Goal: Find specific page/section

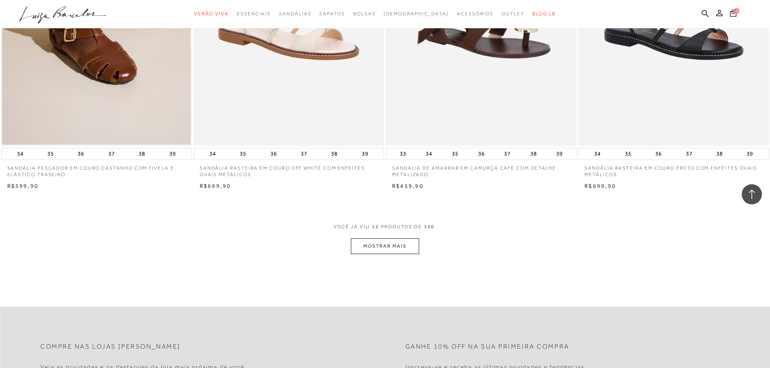
click at [397, 248] on button "MOSTRAR MAIS" at bounding box center [385, 247] width 68 height 16
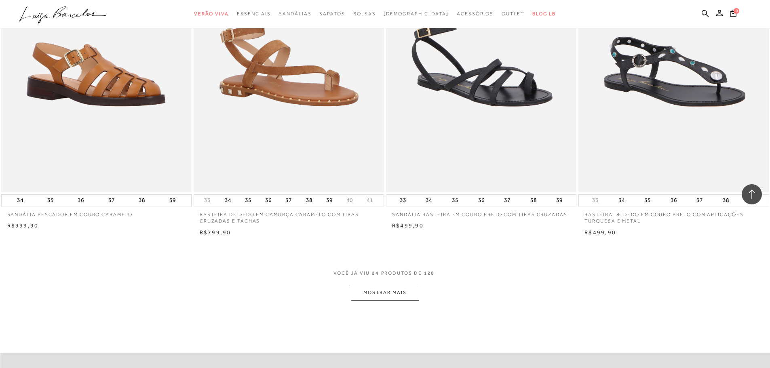
scroll to position [2062, 0]
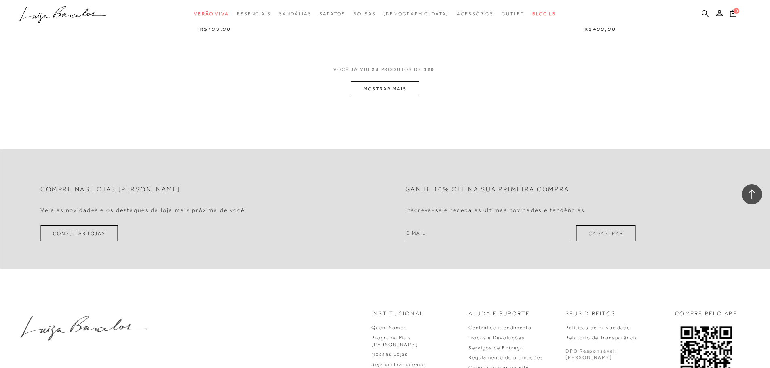
click at [402, 90] on button "MOSTRAR MAIS" at bounding box center [385, 89] width 68 height 16
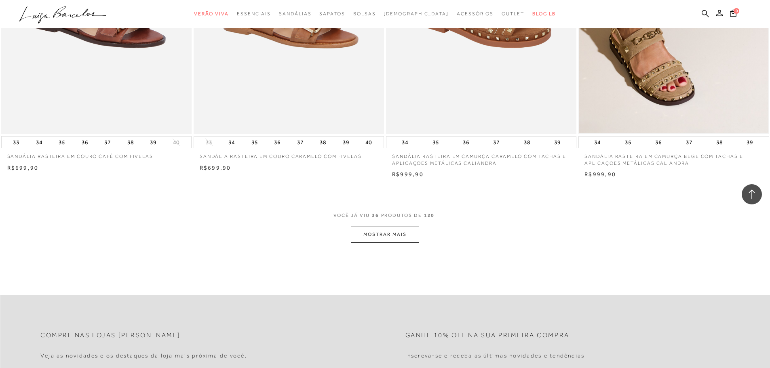
scroll to position [3033, 0]
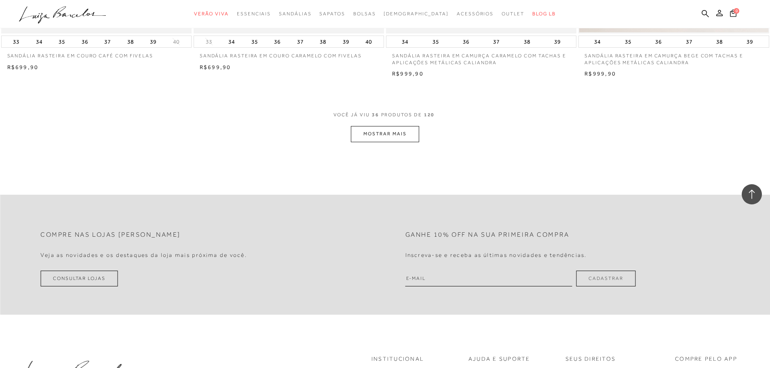
click at [380, 133] on button "MOSTRAR MAIS" at bounding box center [385, 134] width 68 height 16
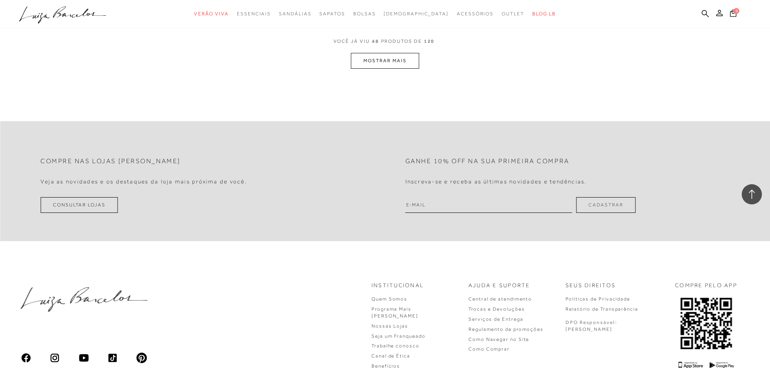
scroll to position [4124, 0]
click at [395, 57] on button "MOSTRAR MAIS" at bounding box center [385, 58] width 68 height 16
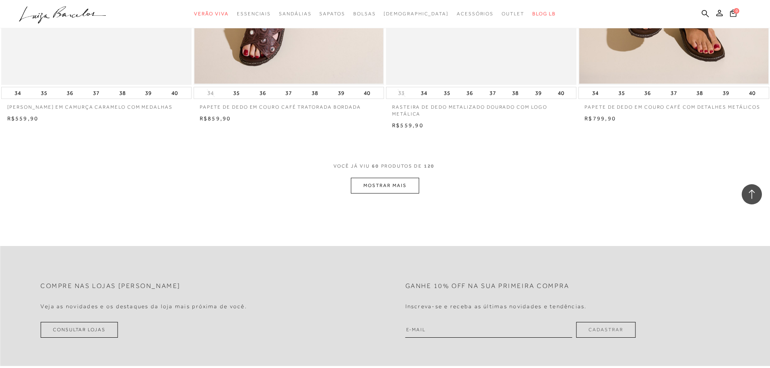
scroll to position [5014, 0]
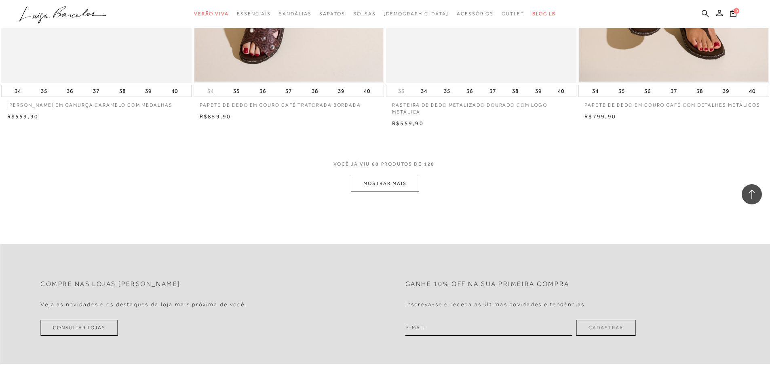
click at [394, 183] on button "MOSTRAR MAIS" at bounding box center [385, 184] width 68 height 16
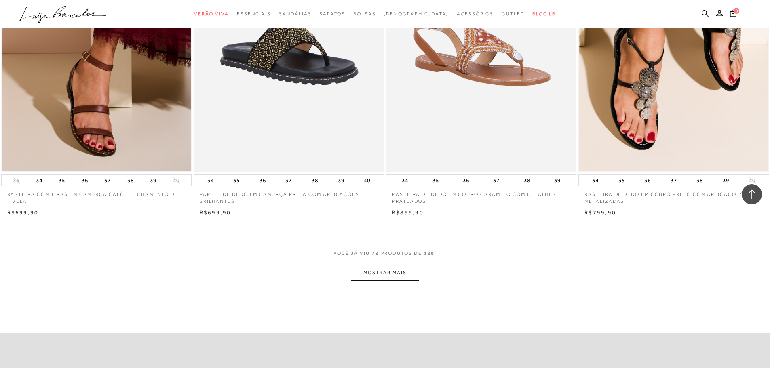
scroll to position [6025, 0]
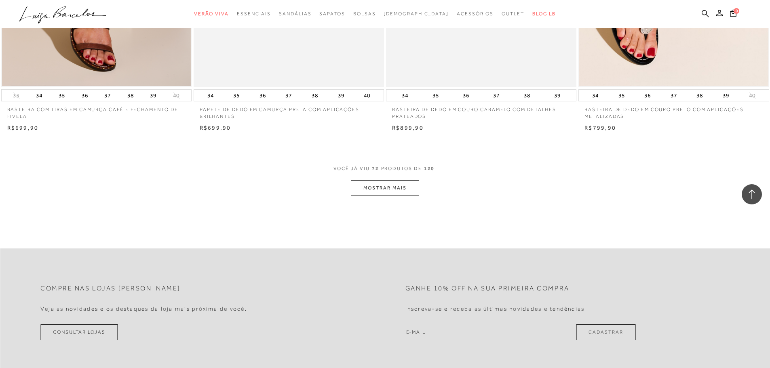
click at [392, 186] on button "MOSTRAR MAIS" at bounding box center [385, 188] width 68 height 16
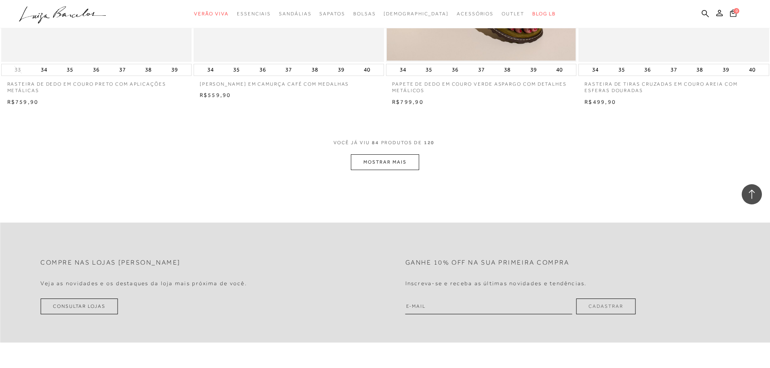
scroll to position [7076, 0]
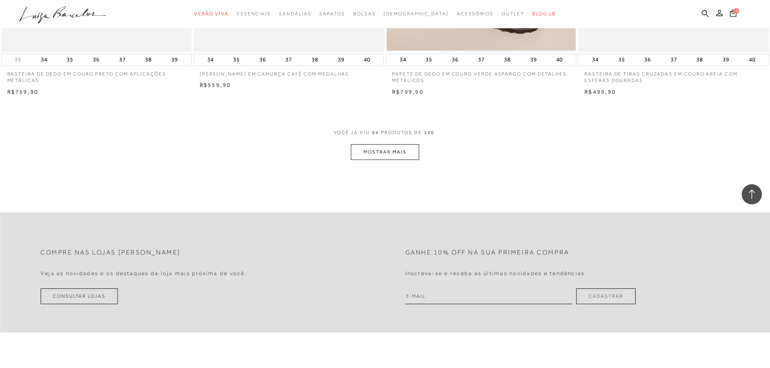
click at [391, 151] on button "MOSTRAR MAIS" at bounding box center [385, 152] width 68 height 16
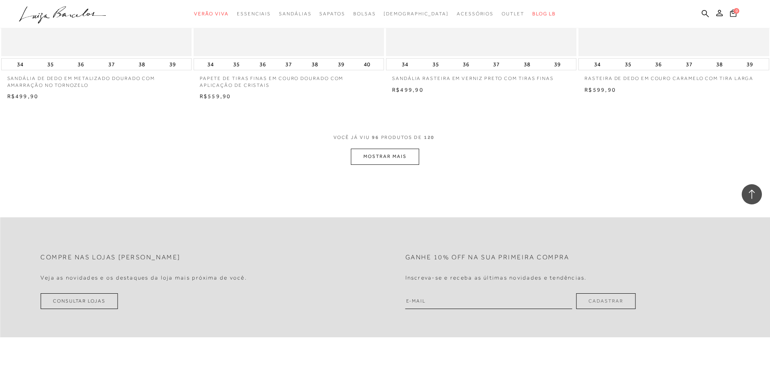
scroll to position [8237, 0]
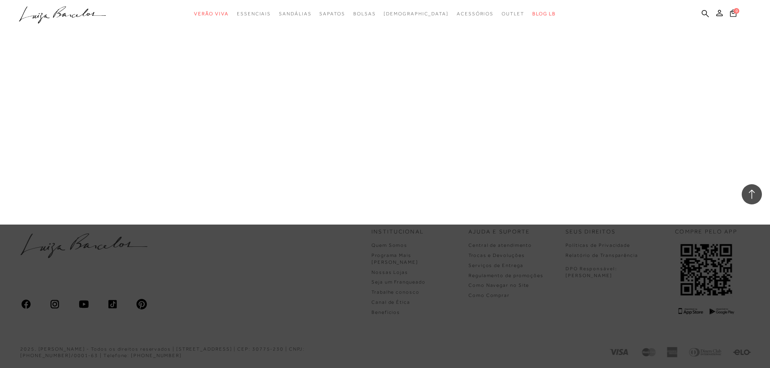
drag, startPoint x: 313, startPoint y: 107, endPoint x: 284, endPoint y: 35, distance: 77.5
click at [0, 0] on link "Salto Alto" at bounding box center [0, 0] width 0 height 0
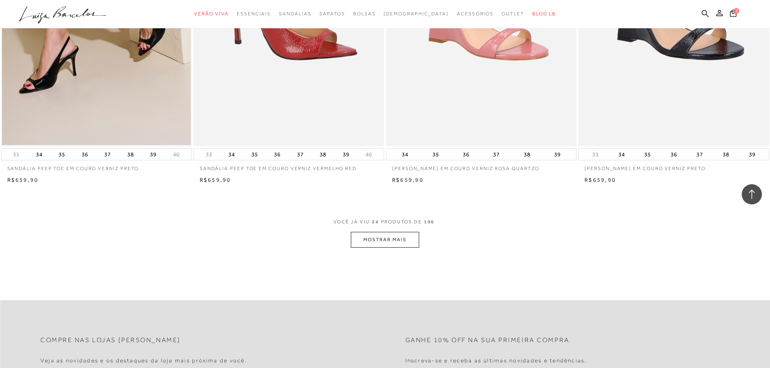
scroll to position [1900, 0]
